Goal: Book appointment/travel/reservation

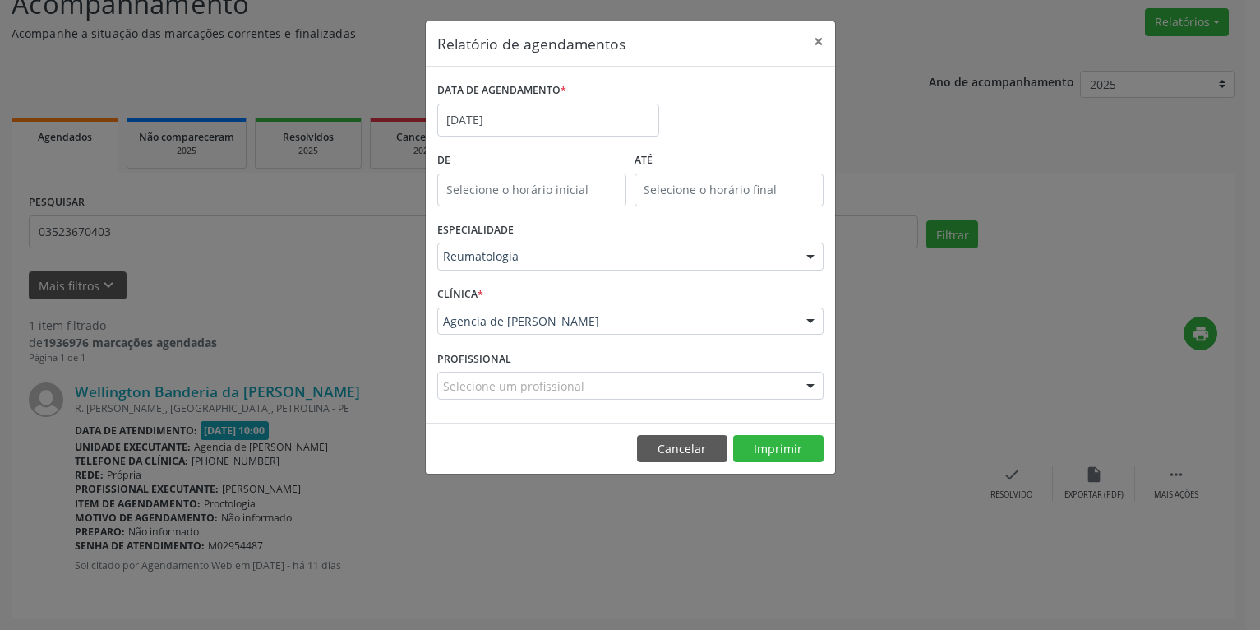
scroll to position [128, 0]
click at [527, 119] on input "[DATE]" at bounding box center [548, 120] width 222 height 33
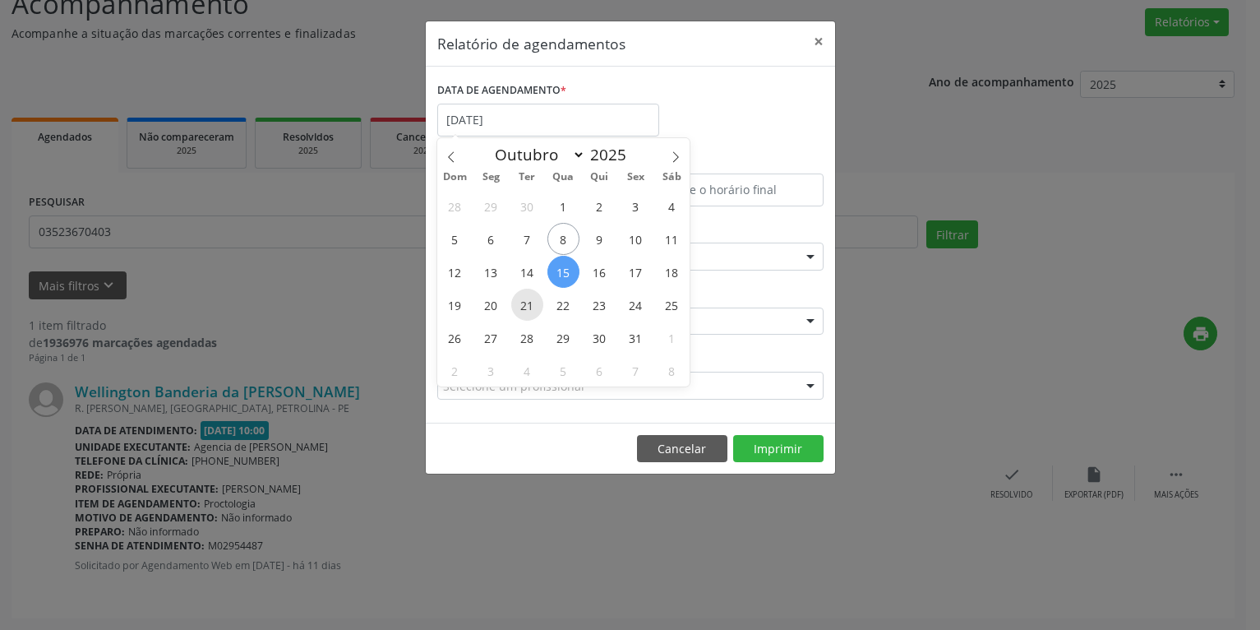
click at [522, 304] on span "21" at bounding box center [527, 305] width 32 height 32
type input "[DATE]"
click at [522, 304] on span "21" at bounding box center [527, 305] width 32 height 32
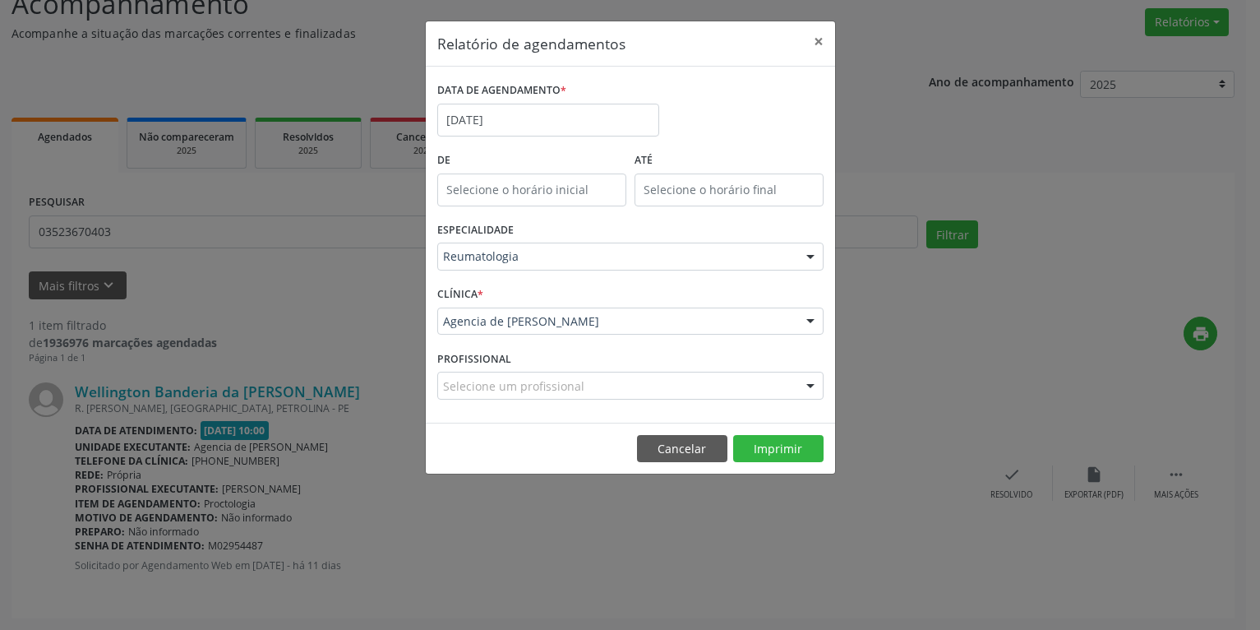
click at [534, 247] on div "Reumatologia" at bounding box center [630, 257] width 386 height 28
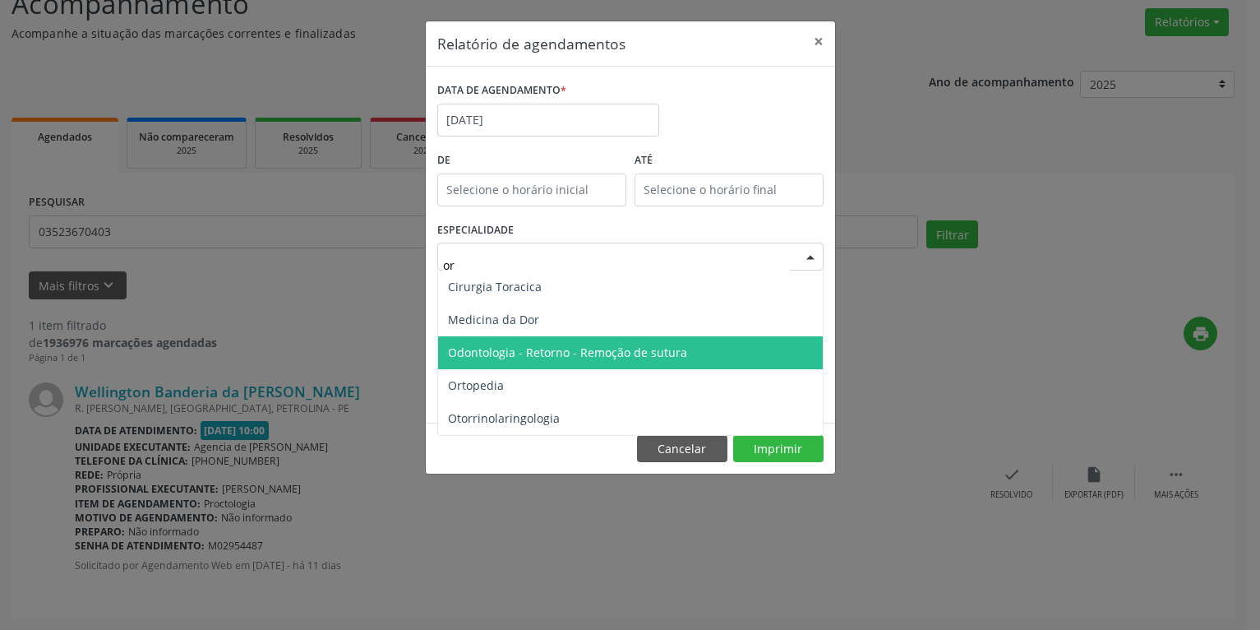
type input "ort"
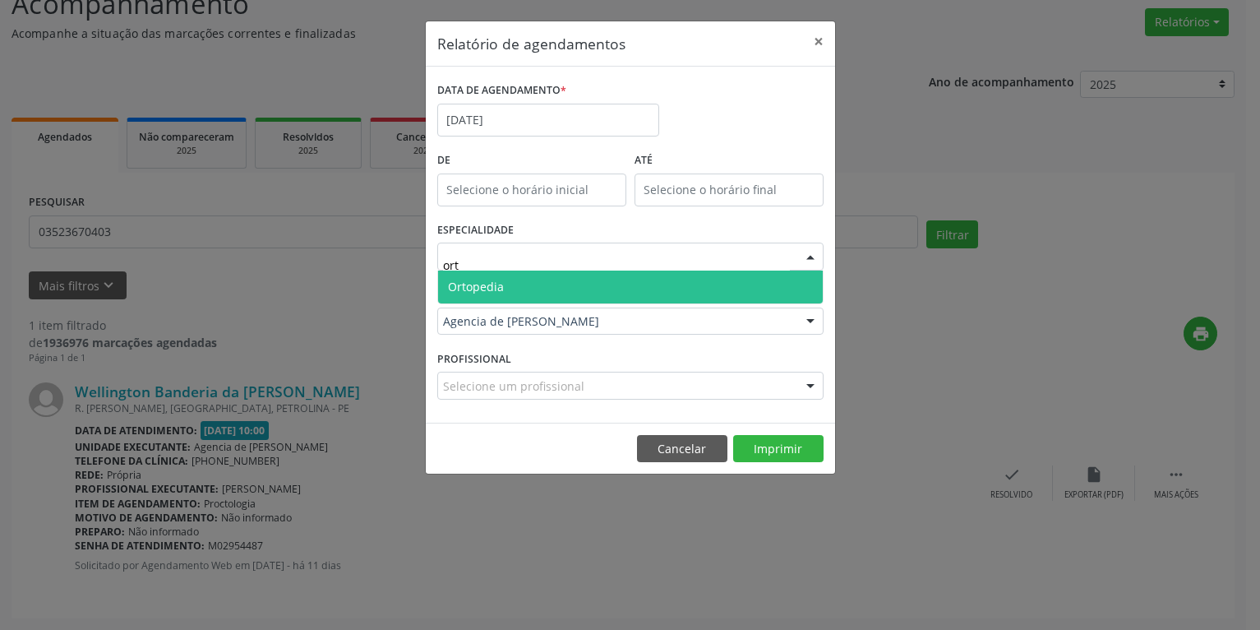
click at [515, 292] on span "Ortopedia" at bounding box center [630, 286] width 385 height 33
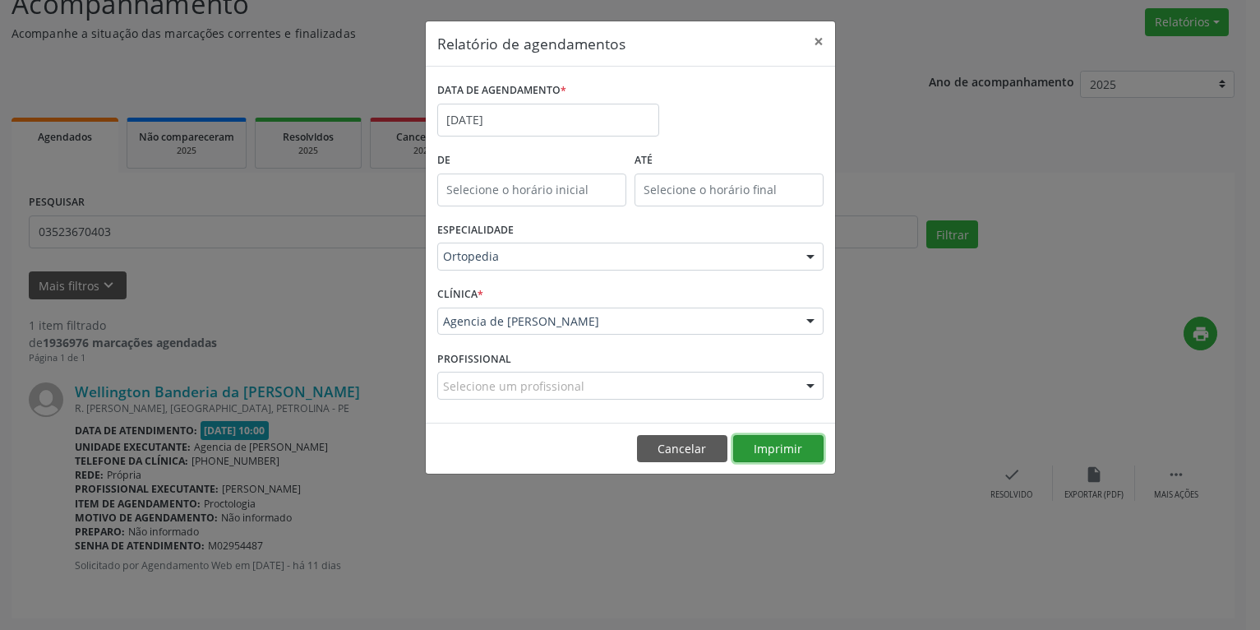
click at [782, 454] on button "Imprimir" at bounding box center [778, 449] width 90 height 28
click at [496, 128] on input "[DATE]" at bounding box center [548, 120] width 222 height 33
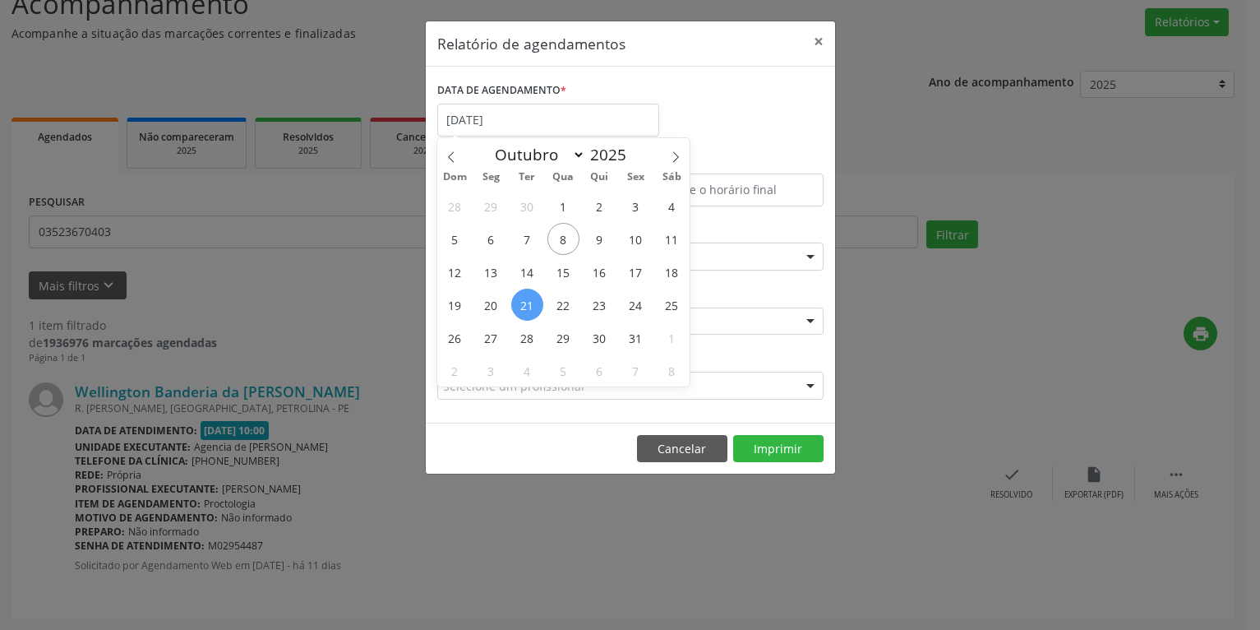
click at [526, 306] on span "21" at bounding box center [527, 305] width 32 height 32
type input "[DATE]"
click at [526, 306] on span "21" at bounding box center [527, 305] width 32 height 32
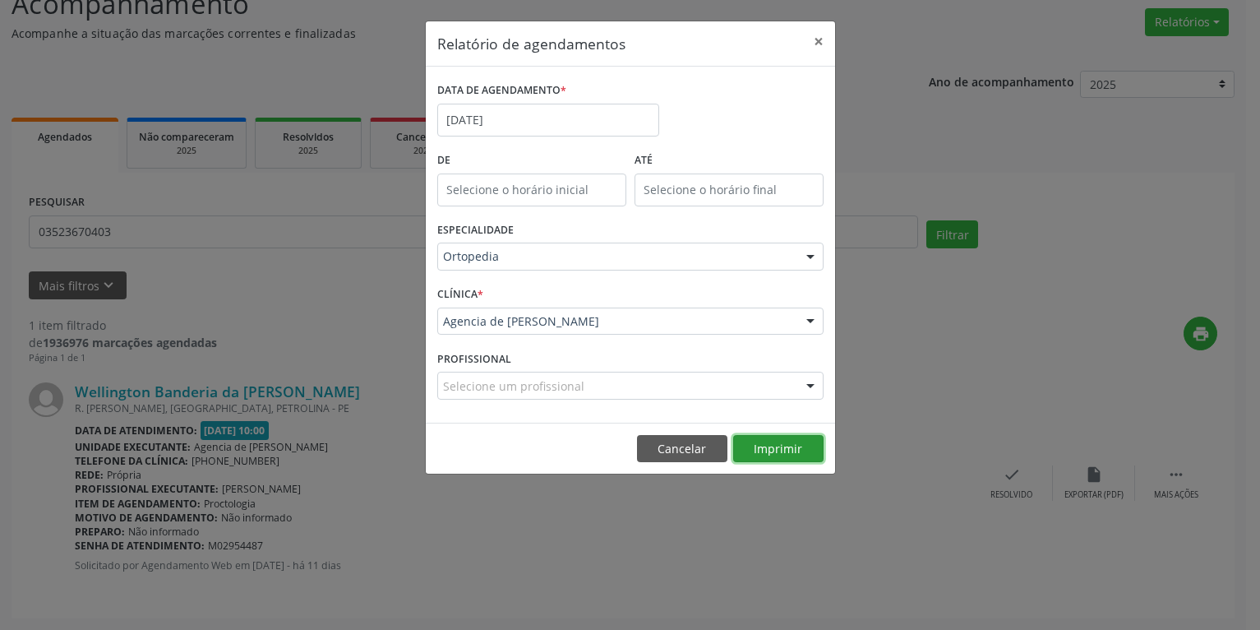
click at [760, 440] on button "Imprimir" at bounding box center [778, 449] width 90 height 28
click at [779, 455] on button "Imprimir" at bounding box center [778, 449] width 90 height 28
click at [525, 118] on input "[DATE]" at bounding box center [548, 120] width 222 height 33
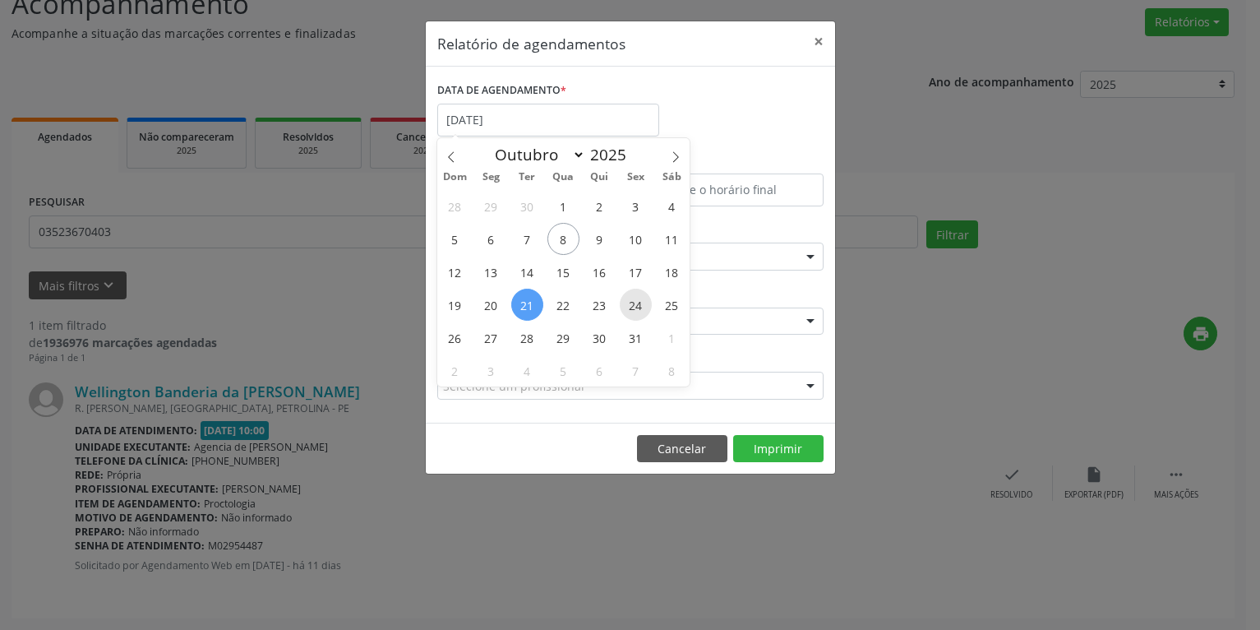
click at [633, 312] on span "24" at bounding box center [636, 305] width 32 height 32
type input "[DATE]"
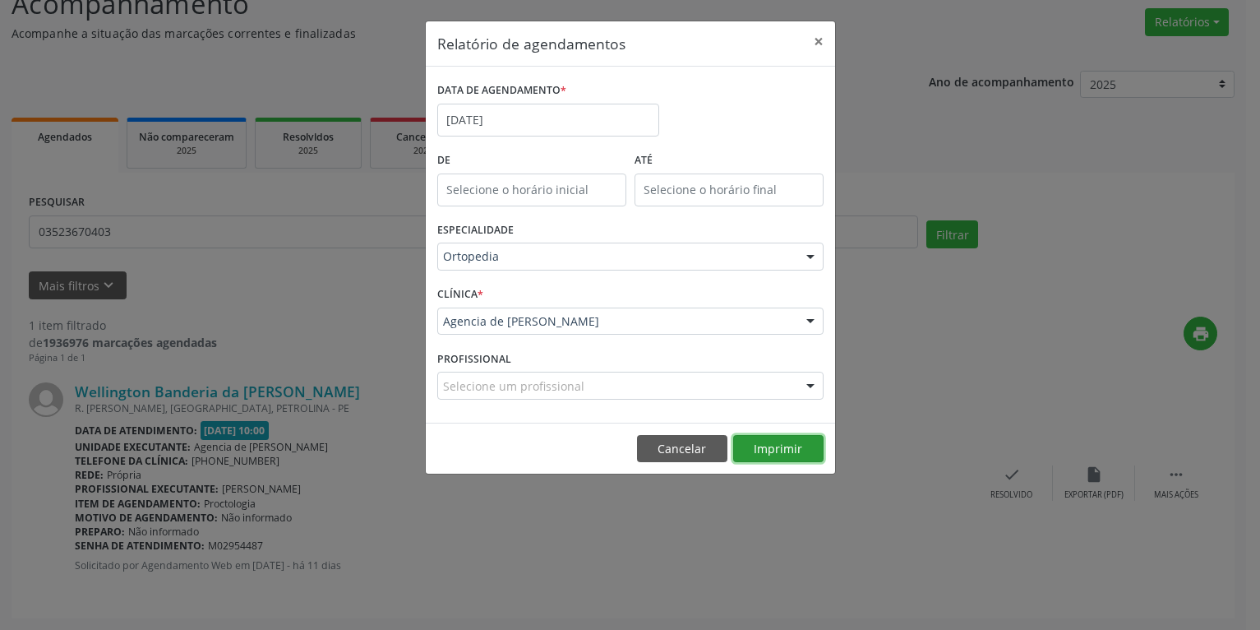
click at [796, 441] on button "Imprimir" at bounding box center [778, 449] width 90 height 28
click at [592, 118] on input "[DATE]" at bounding box center [548, 120] width 222 height 33
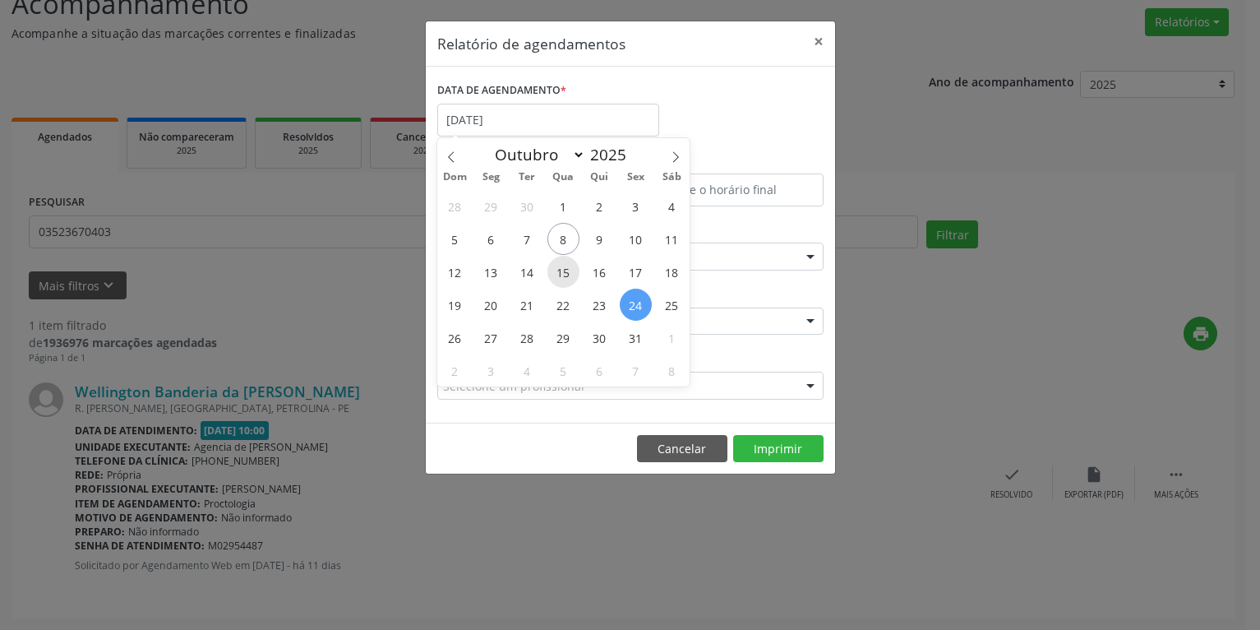
click at [568, 280] on span "15" at bounding box center [564, 272] width 32 height 32
type input "[DATE]"
click at [568, 280] on span "15" at bounding box center [564, 272] width 32 height 32
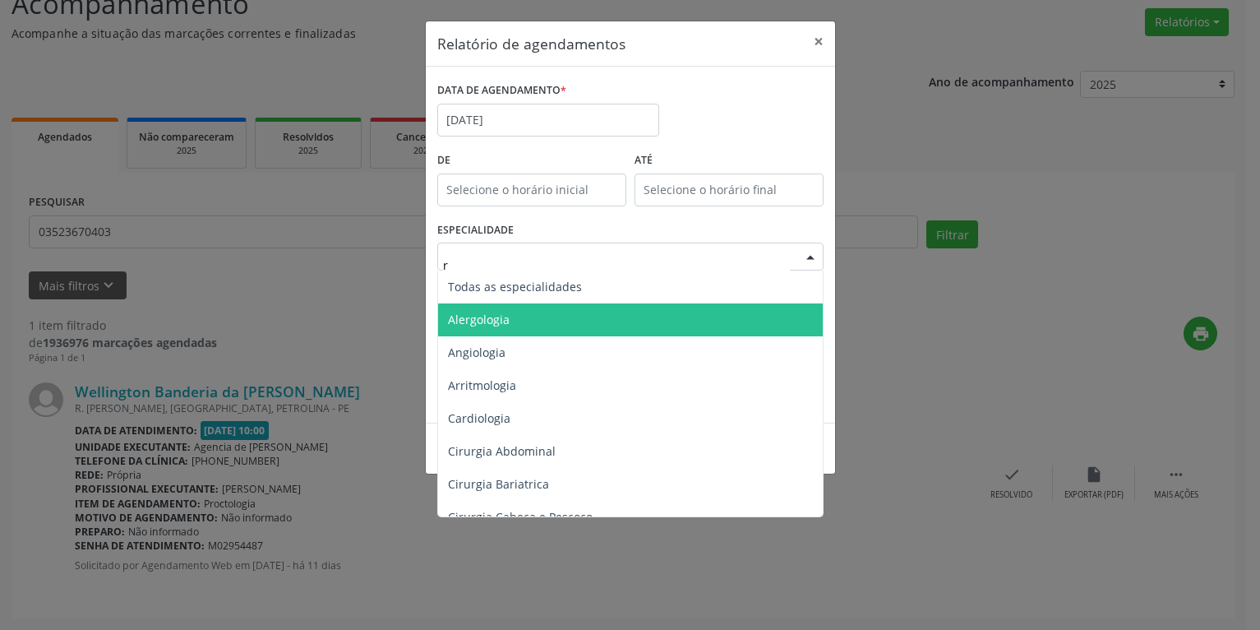
type input "re"
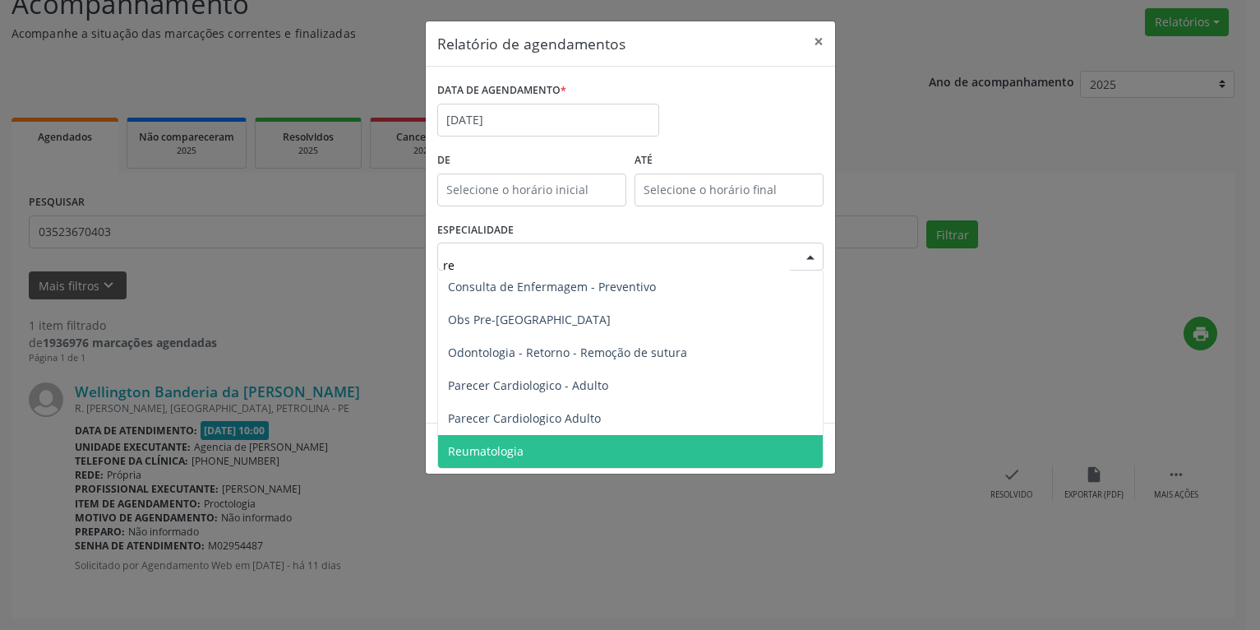
click at [529, 459] on span "Reumatologia" at bounding box center [630, 451] width 385 height 33
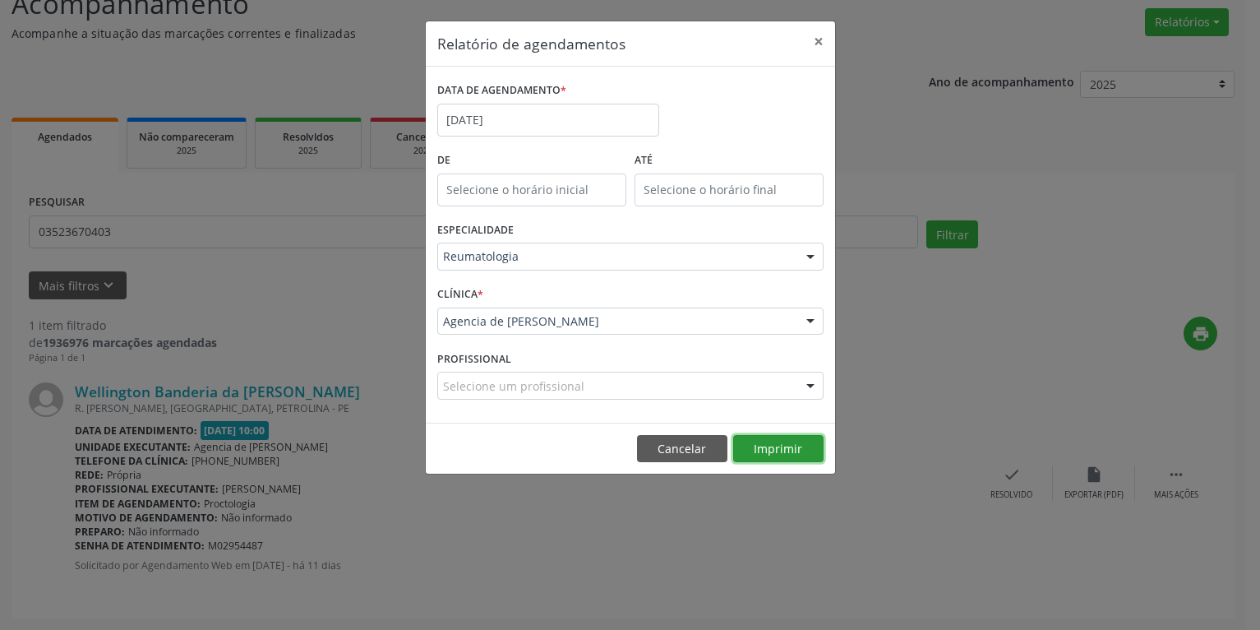
click at [779, 453] on button "Imprimir" at bounding box center [778, 449] width 90 height 28
click at [543, 121] on input "[DATE]" at bounding box center [548, 120] width 222 height 33
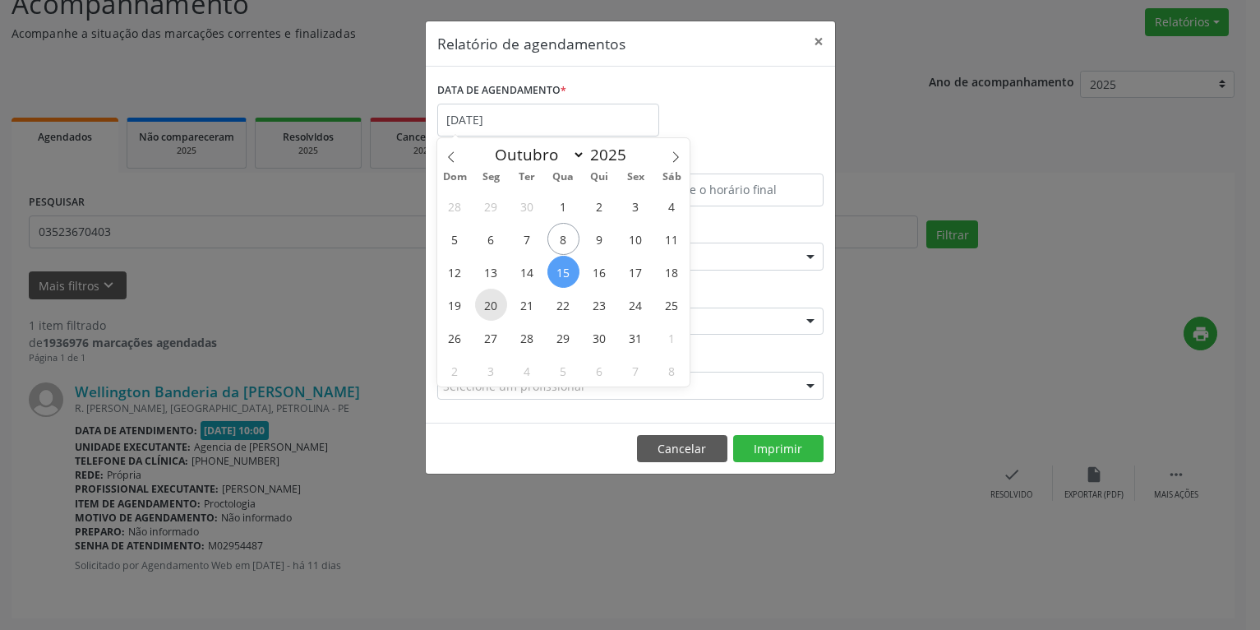
click at [499, 307] on span "20" at bounding box center [491, 305] width 32 height 32
type input "[DATE]"
click at [499, 307] on span "20" at bounding box center [491, 305] width 32 height 32
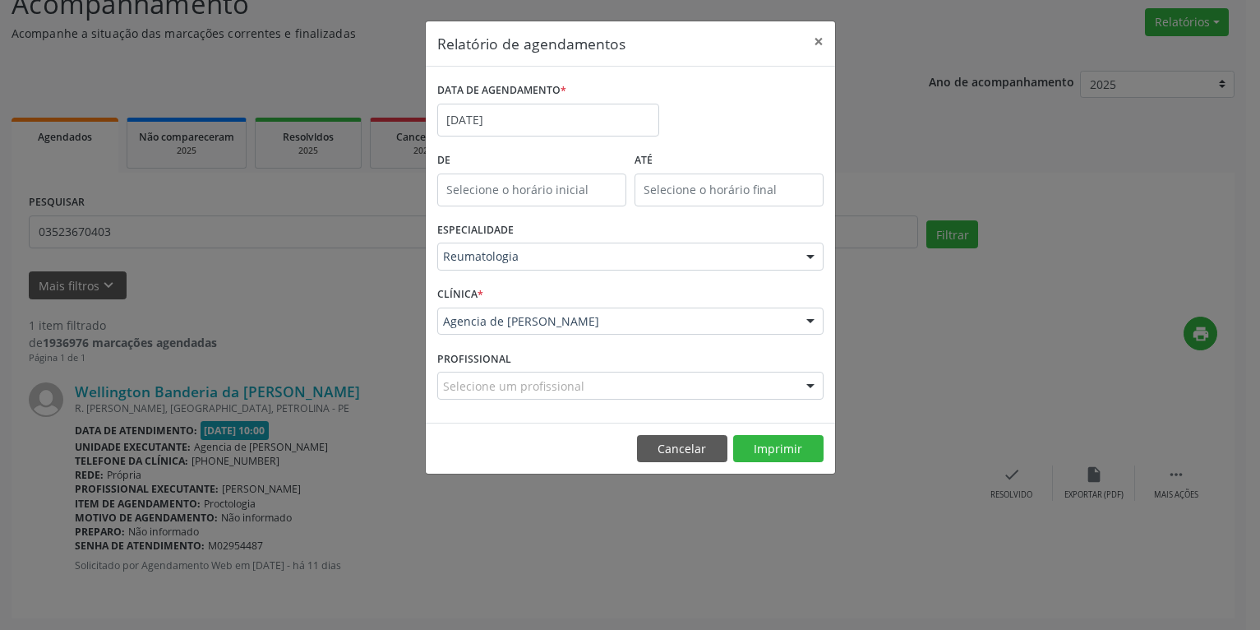
click at [492, 266] on div "Reumatologia" at bounding box center [630, 257] width 386 height 28
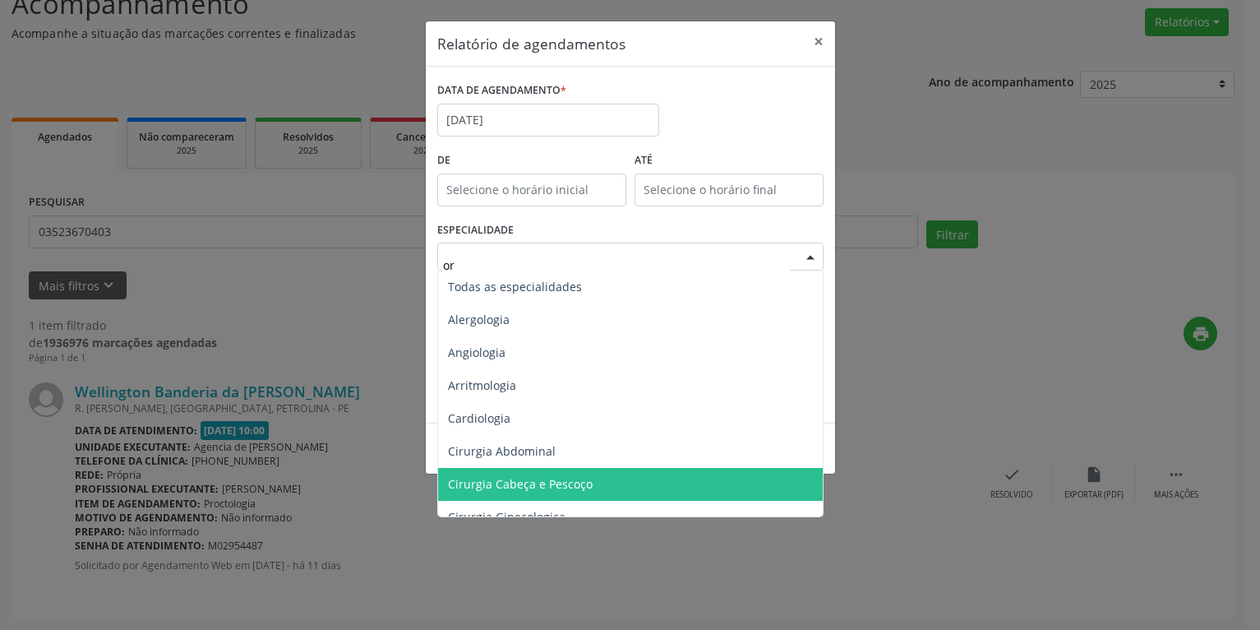
type input "ort"
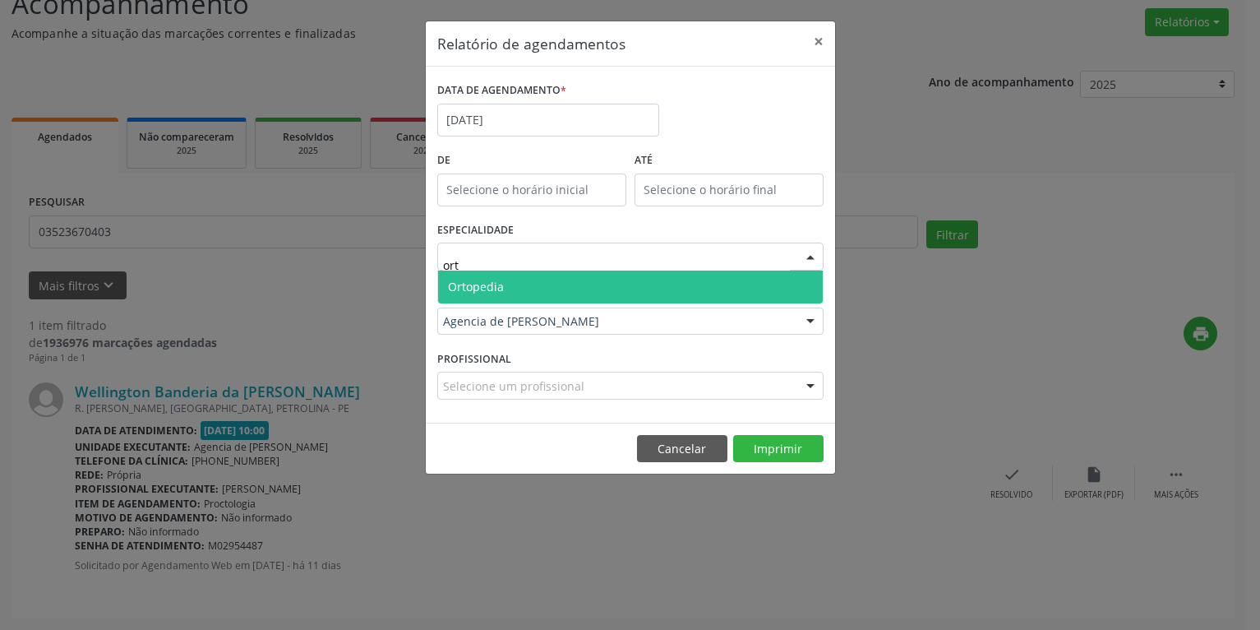
click at [484, 286] on span "Ortopedia" at bounding box center [476, 287] width 56 height 16
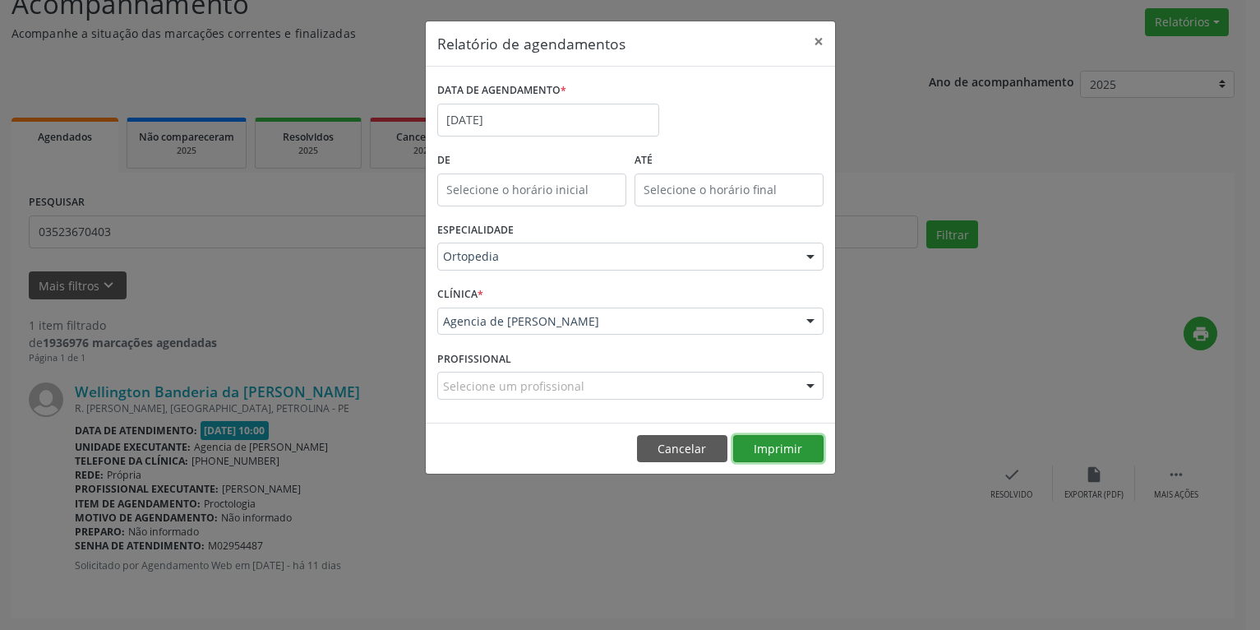
click at [802, 448] on button "Imprimir" at bounding box center [778, 449] width 90 height 28
